Goal: Task Accomplishment & Management: Use online tool/utility

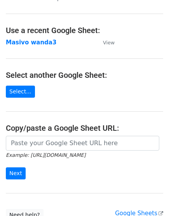
scroll to position [31, 0]
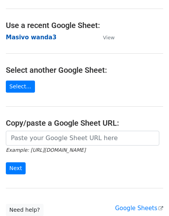
click at [32, 37] on strong "Masivo wanda3" at bounding box center [31, 37] width 51 height 7
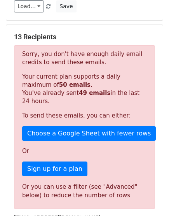
scroll to position [127, 0]
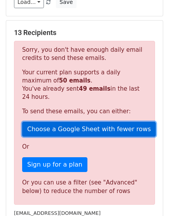
click at [101, 125] on link "Choose a Google Sheet with fewer rows" at bounding box center [89, 129] width 134 height 15
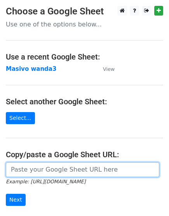
click at [66, 167] on input "url" at bounding box center [82, 169] width 153 height 15
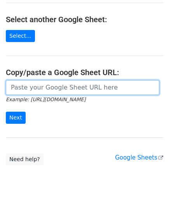
scroll to position [92, 0]
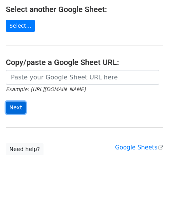
click at [17, 103] on input "Next" at bounding box center [16, 107] width 20 height 12
